Goal: Transaction & Acquisition: Subscribe to service/newsletter

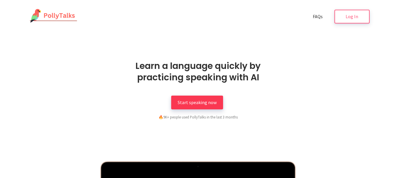
click at [188, 103] on span "Start speaking now" at bounding box center [196, 102] width 39 height 6
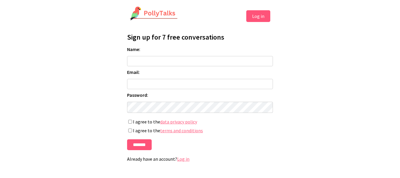
click at [128, 124] on label "I agree to the data privacy policy" at bounding box center [200, 122] width 146 height 6
